Goal: Task Accomplishment & Management: Manage account settings

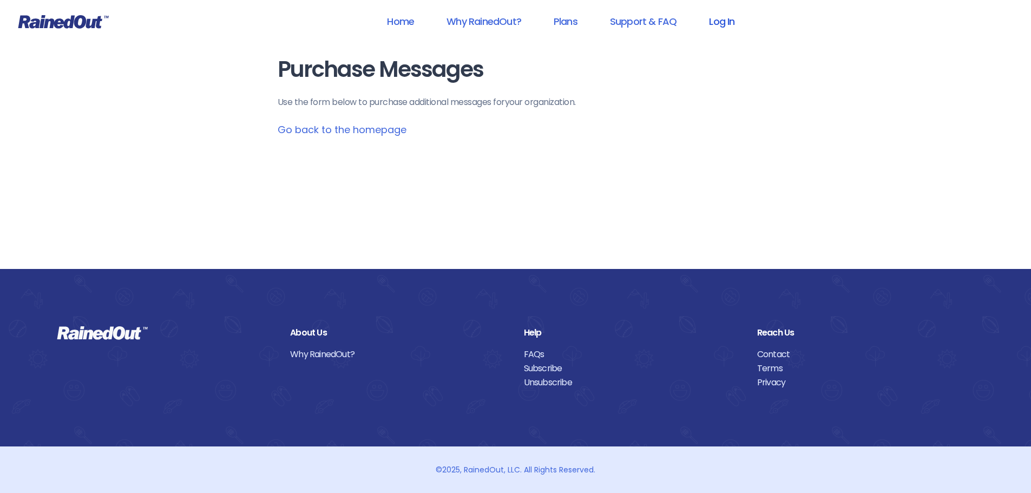
click at [729, 25] on link "Log In" at bounding box center [722, 21] width 54 height 24
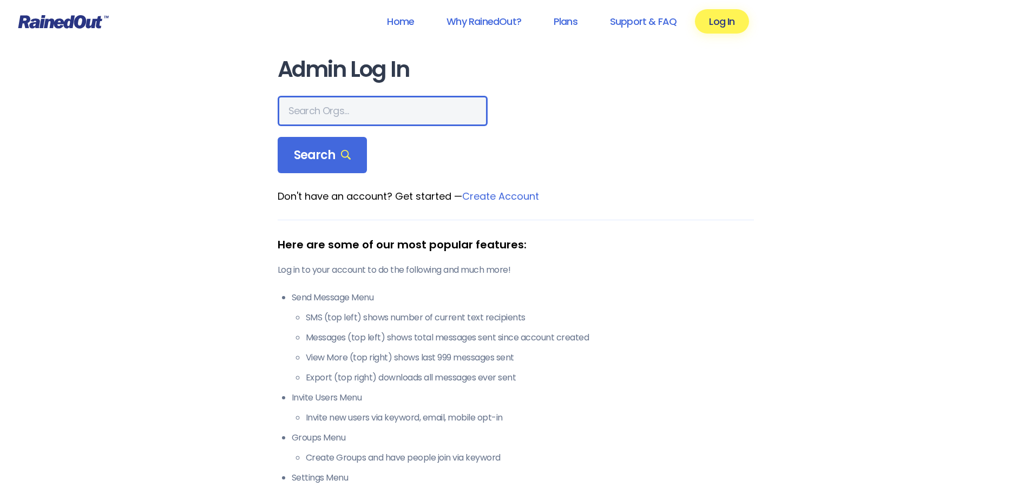
click at [369, 124] on input "text" at bounding box center [383, 111] width 210 height 30
type input "greater wyom"
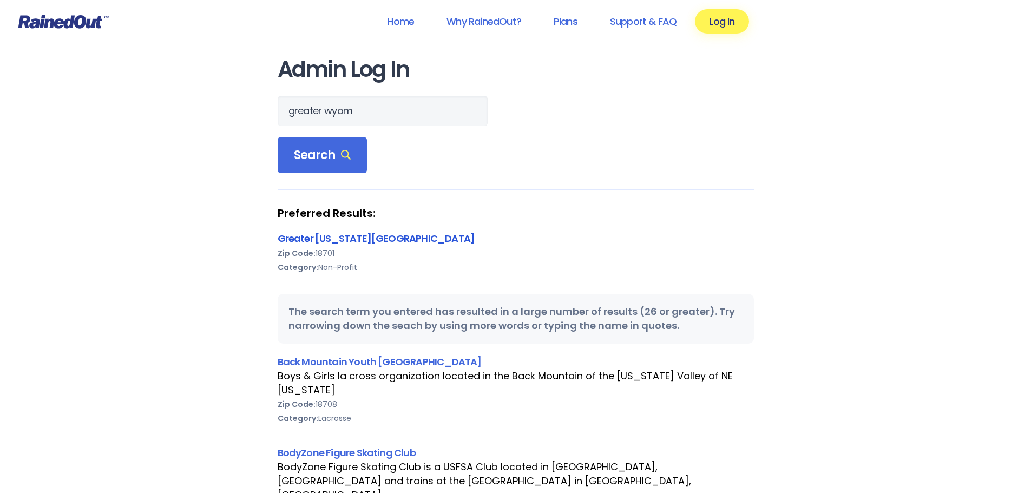
click at [356, 241] on link "Greater [US_STATE][GEOGRAPHIC_DATA]" at bounding box center [377, 239] width 198 height 14
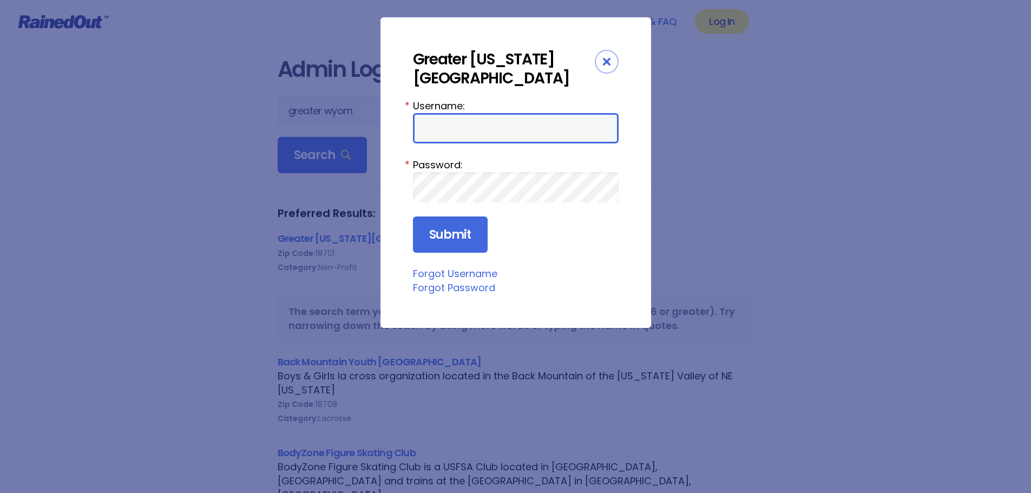
type input "wbYMCA"
click at [442, 257] on div "Username: wbYMCA * Password: * Submit Forgot Username Forgot Password" at bounding box center [516, 197] width 206 height 197
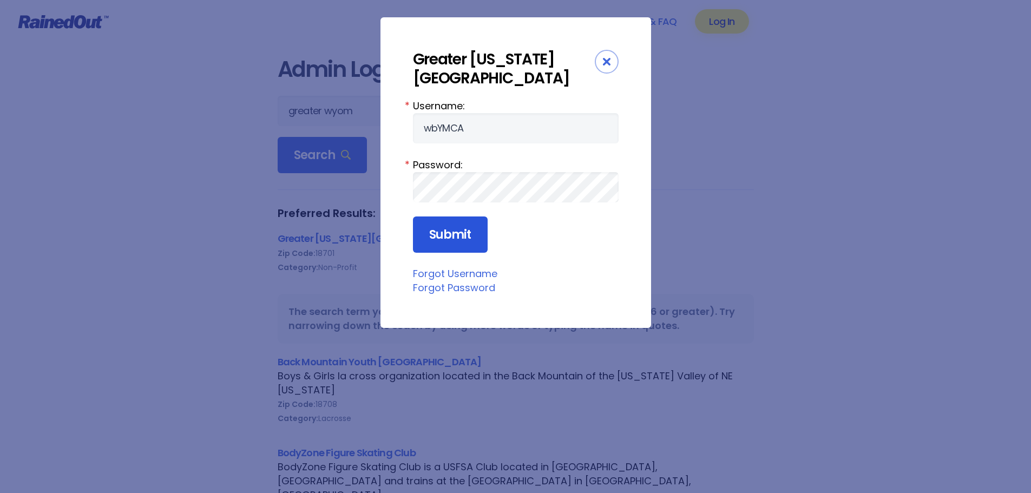
click at [444, 237] on input "Submit" at bounding box center [450, 234] width 75 height 37
